Goal: Find specific page/section: Find specific page/section

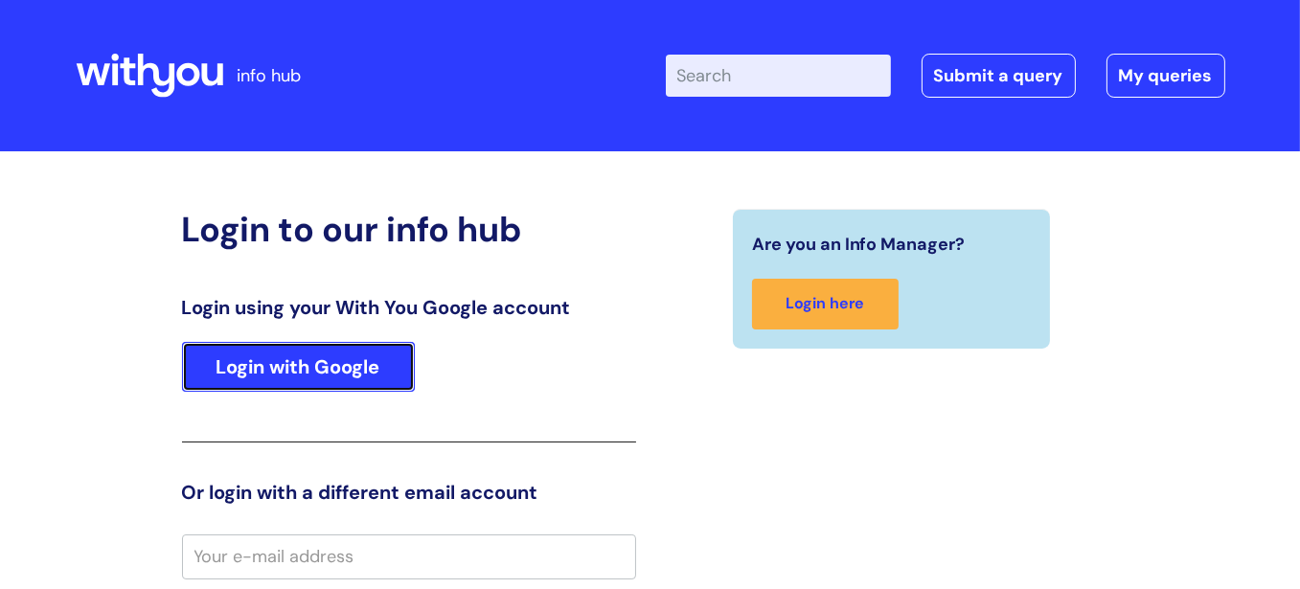
click at [228, 357] on link "Login with Google" at bounding box center [298, 367] width 233 height 50
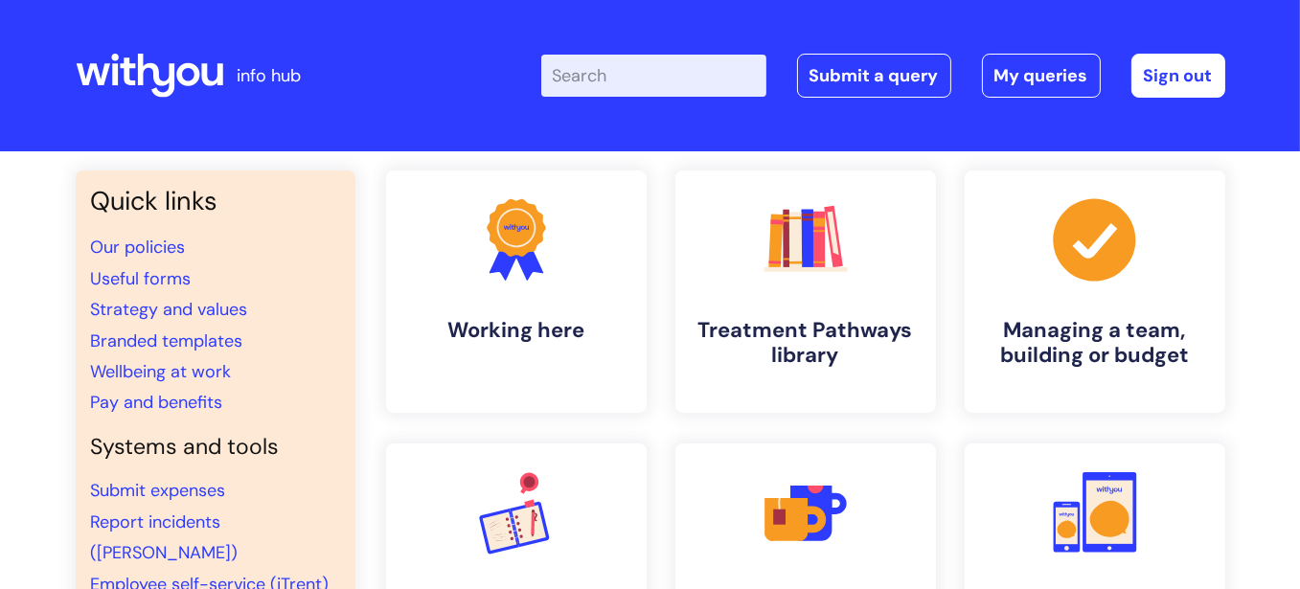
click at [604, 80] on input "Enter your search term here..." at bounding box center [653, 76] width 225 height 42
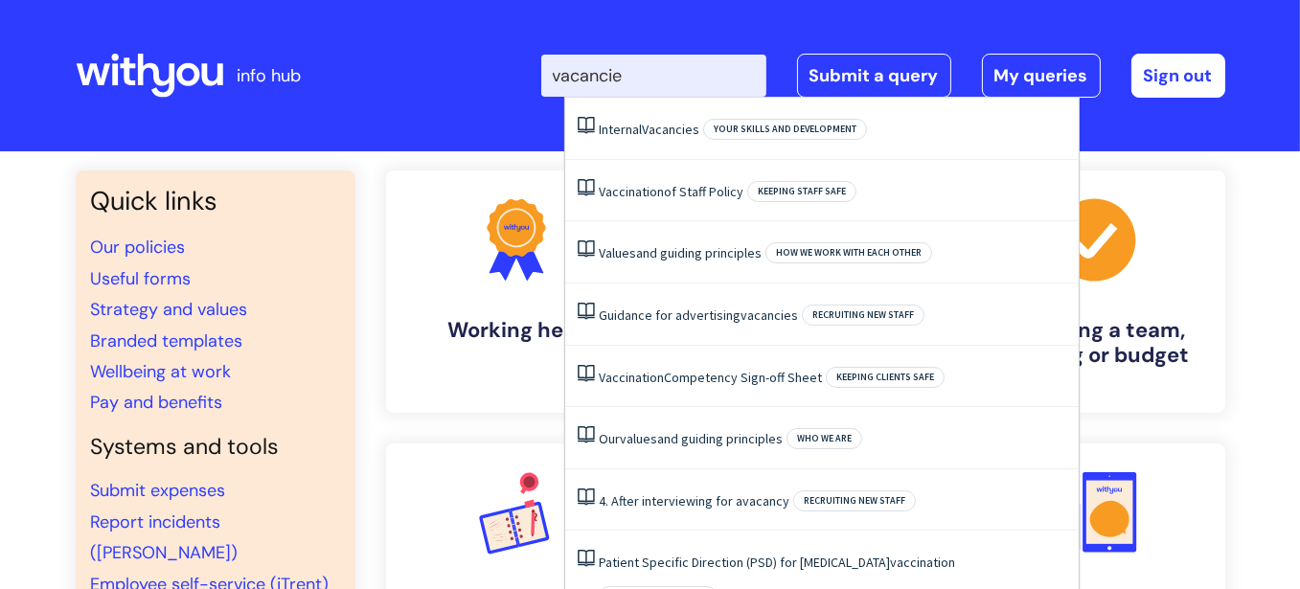
type input "vacancies"
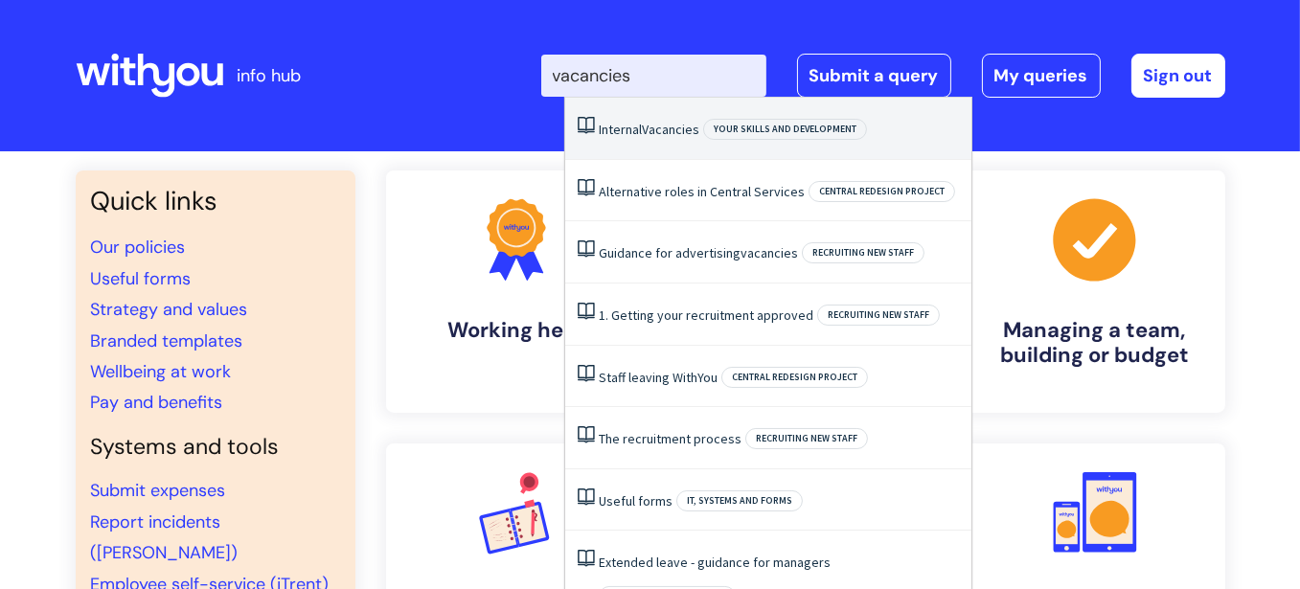
click at [654, 138] on li "Internal Vacancies Your skills and development" at bounding box center [768, 129] width 406 height 62
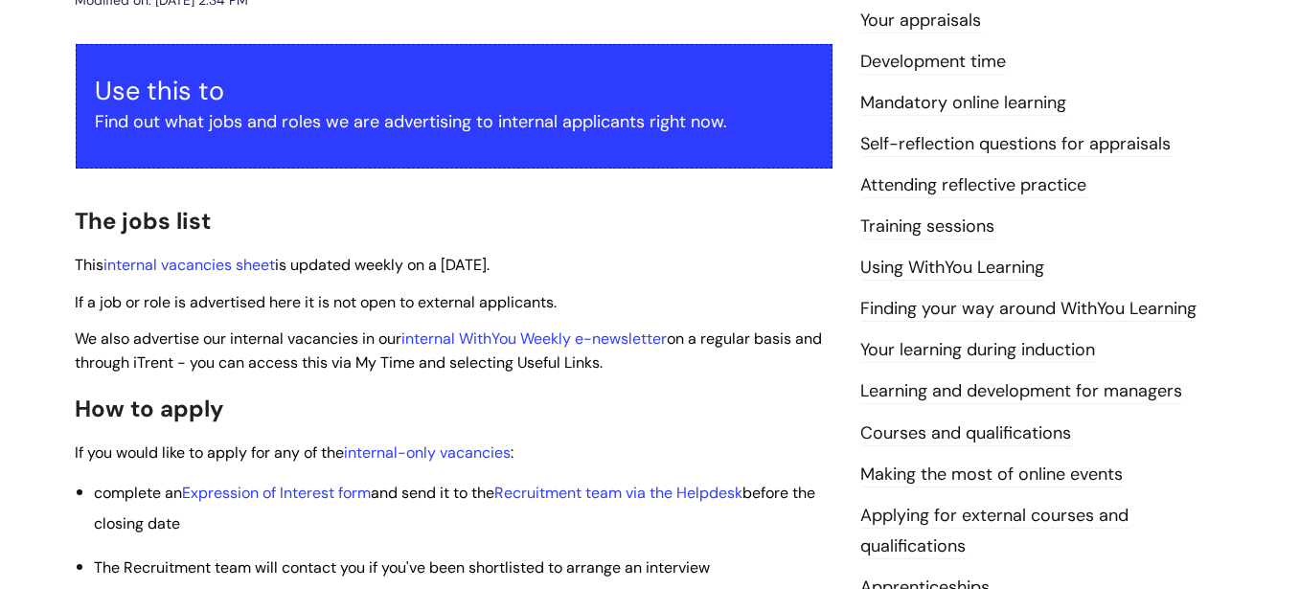
scroll to position [287, 0]
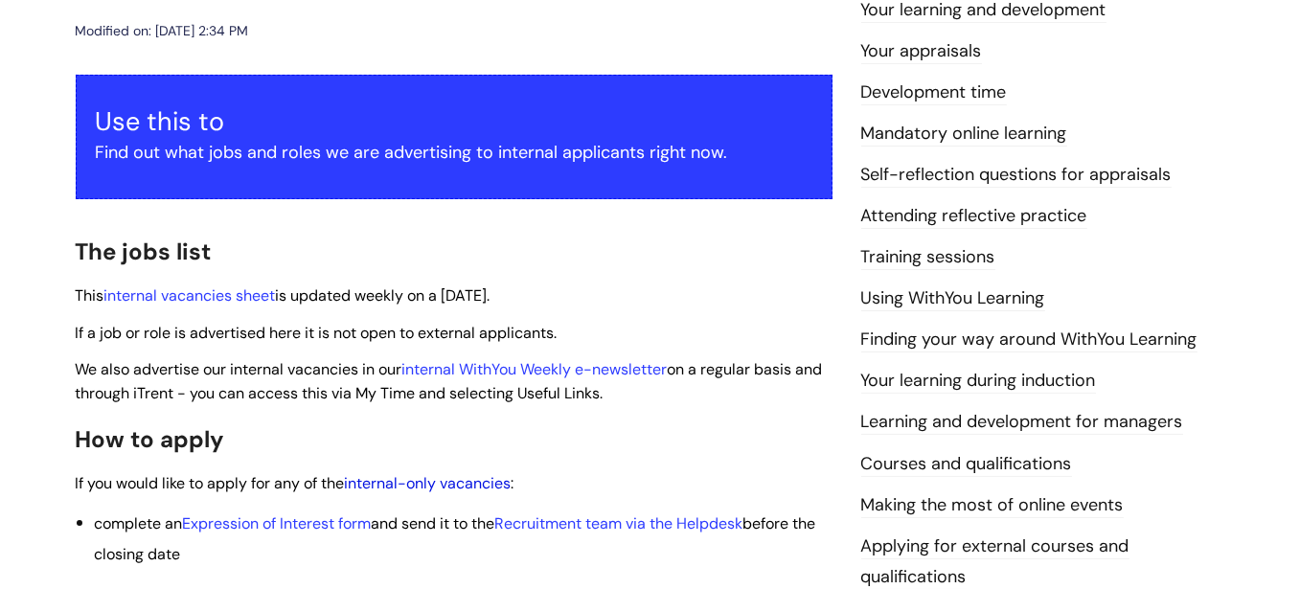
click at [490, 483] on link "internal-only vacancies" at bounding box center [428, 483] width 167 height 20
